Goal: Navigation & Orientation: Find specific page/section

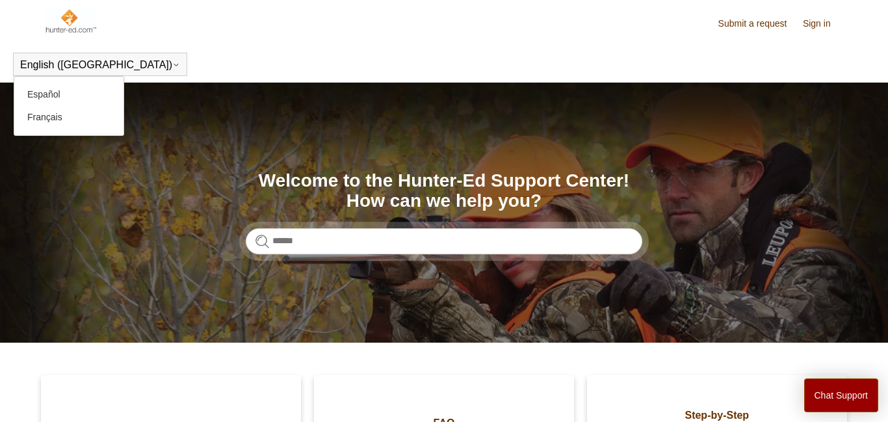
click at [172, 68] on icon at bounding box center [176, 65] width 8 height 8
click at [53, 64] on button "English ([GEOGRAPHIC_DATA])" at bounding box center [100, 65] width 160 height 12
click at [54, 94] on link "Español" at bounding box center [68, 94] width 109 height 23
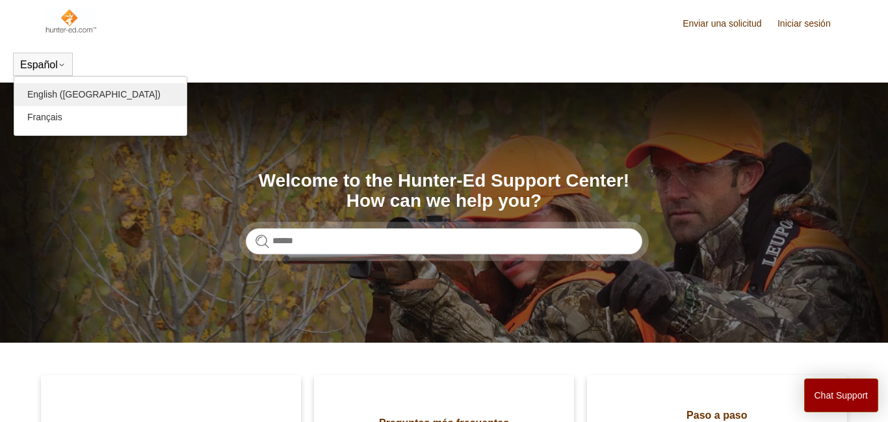
click at [72, 95] on link "English ([GEOGRAPHIC_DATA])" at bounding box center [100, 94] width 172 height 23
